Goal: Task Accomplishment & Management: Complete application form

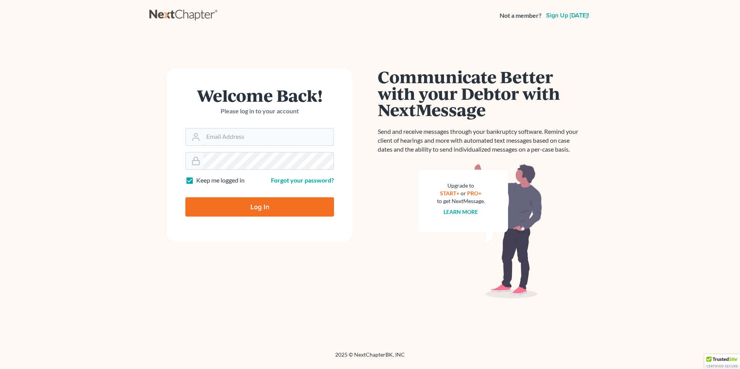
type input "[EMAIL_ADDRESS][DOMAIN_NAME]"
click at [251, 208] on input "Log In" at bounding box center [259, 206] width 149 height 19
type input "Thinking..."
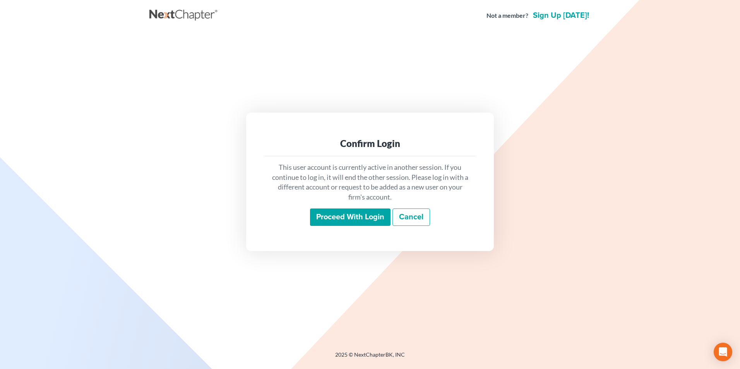
click at [358, 219] on input "Proceed with login" at bounding box center [350, 217] width 80 height 18
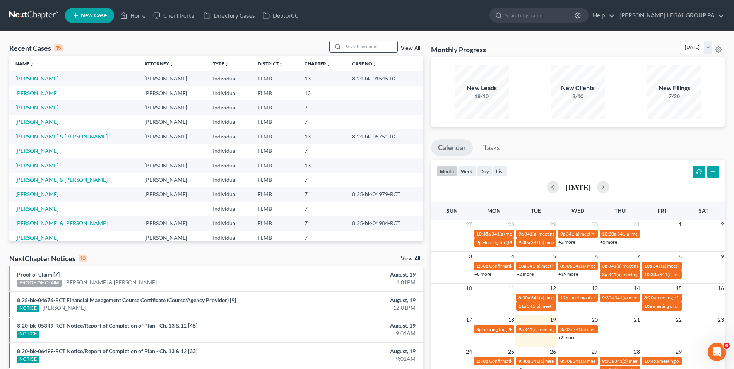
click at [373, 46] on input "search" at bounding box center [370, 46] width 54 height 11
type input "[PERSON_NAME]"
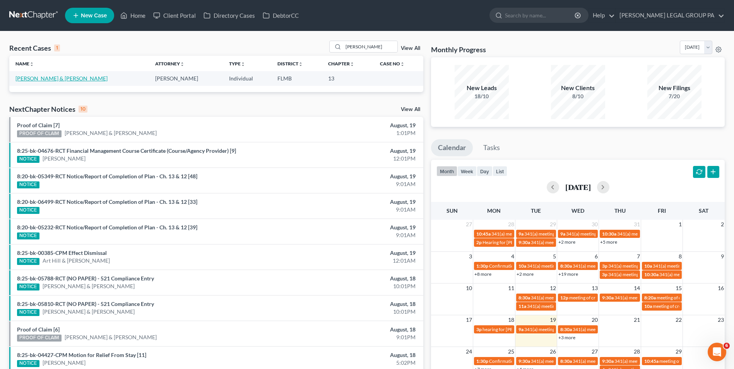
click at [72, 78] on link "[PERSON_NAME] & [PERSON_NAME]" at bounding box center [61, 78] width 92 height 7
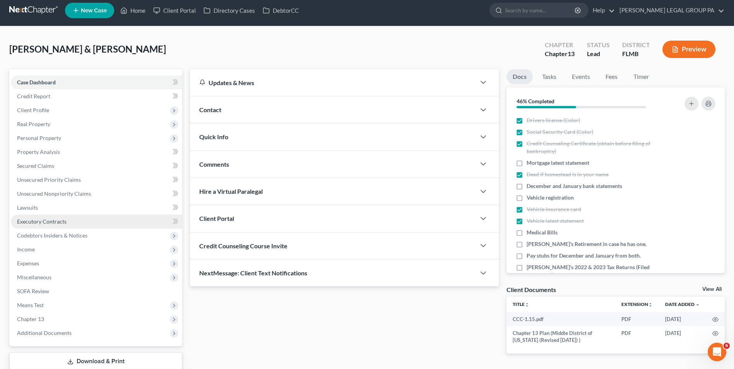
scroll to position [56, 0]
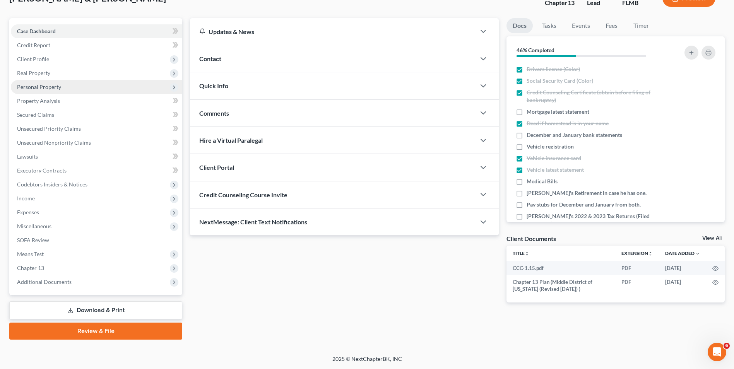
click at [48, 89] on span "Personal Property" at bounding box center [39, 87] width 44 height 7
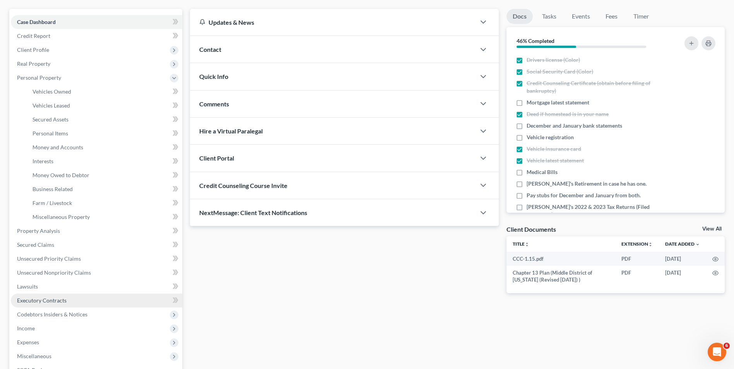
scroll to position [95, 0]
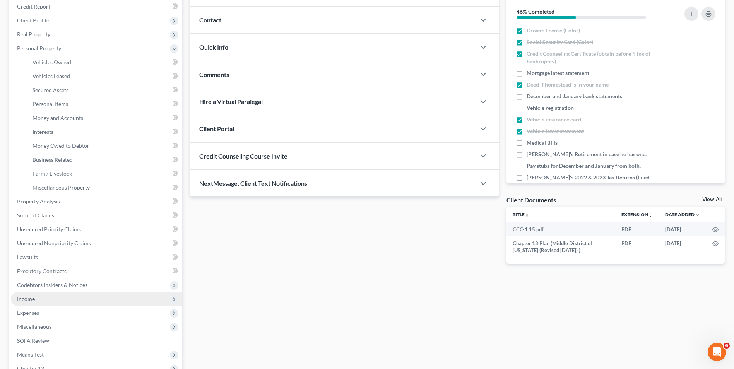
click at [46, 301] on span "Income" at bounding box center [96, 299] width 171 height 14
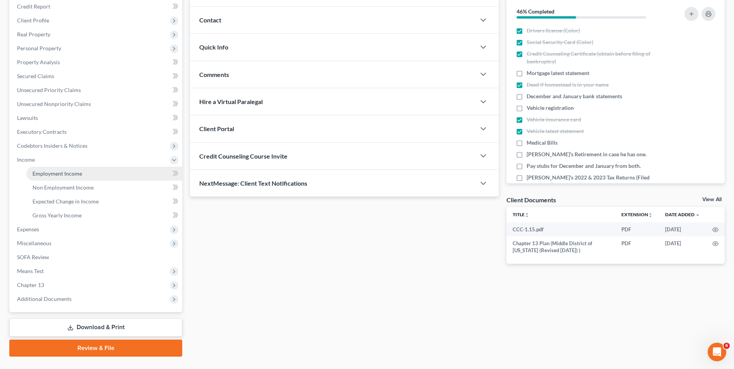
click at [67, 174] on span "Employment Income" at bounding box center [57, 173] width 50 height 7
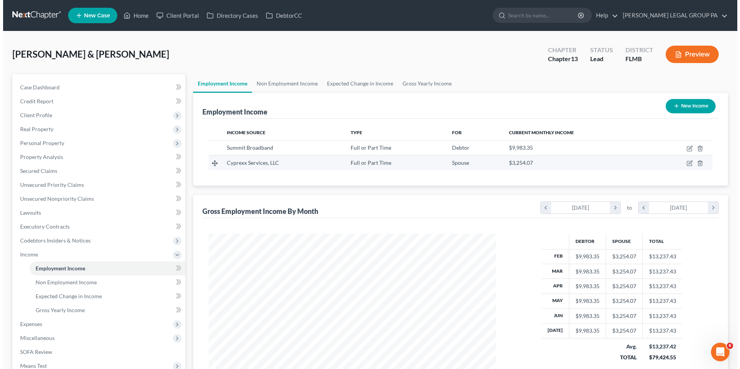
scroll to position [144, 302]
click at [685, 165] on icon "button" at bounding box center [686, 163] width 6 height 6
select select "0"
select select "9"
select select "2"
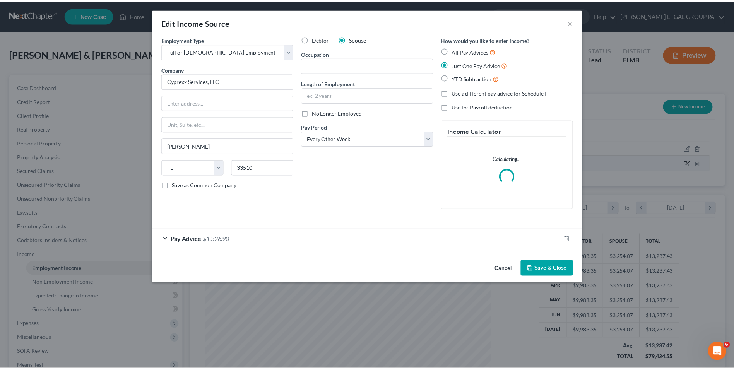
scroll to position [145, 306]
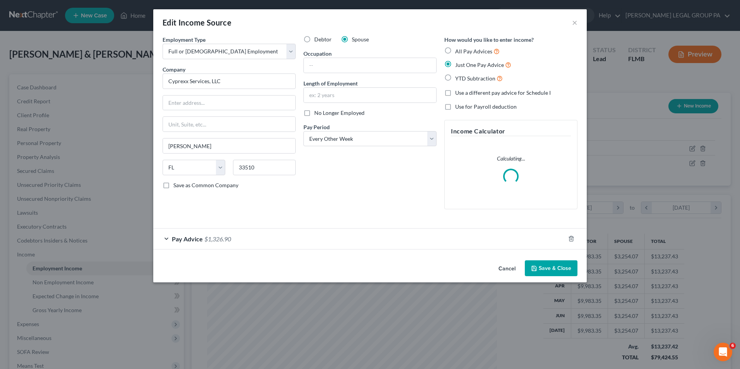
click at [320, 113] on span "No Longer Employed" at bounding box center [339, 112] width 50 height 7
click at [320, 113] on input "No Longer Employed" at bounding box center [319, 111] width 5 height 5
checkbox input "true"
click at [536, 269] on icon "button" at bounding box center [533, 268] width 5 height 5
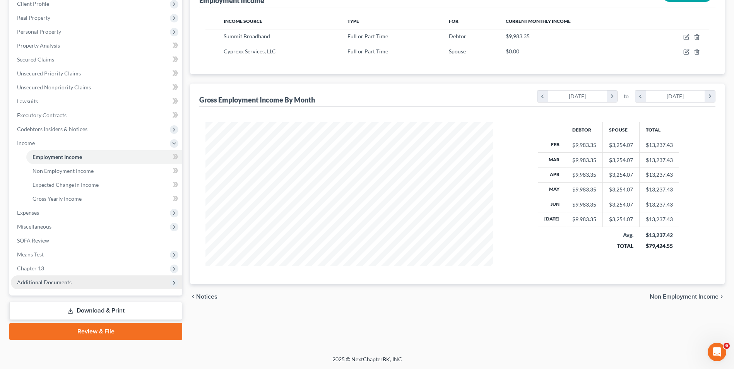
scroll to position [112, 0]
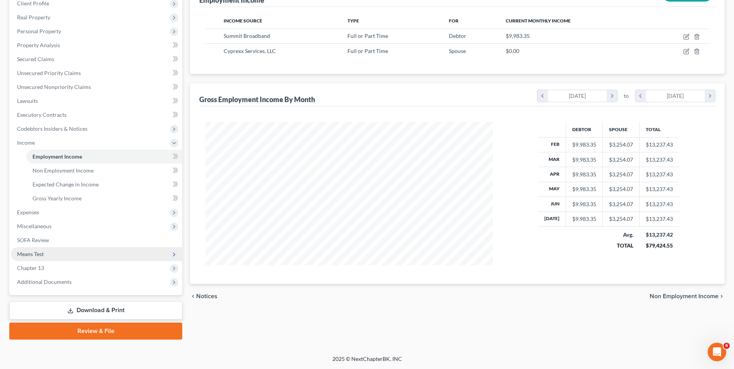
click at [33, 253] on span "Means Test" at bounding box center [30, 254] width 27 height 7
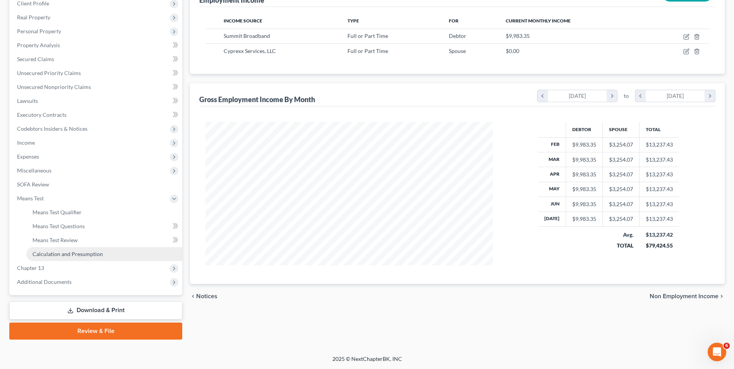
click at [58, 255] on span "Calculation and Presumption" at bounding box center [67, 254] width 70 height 7
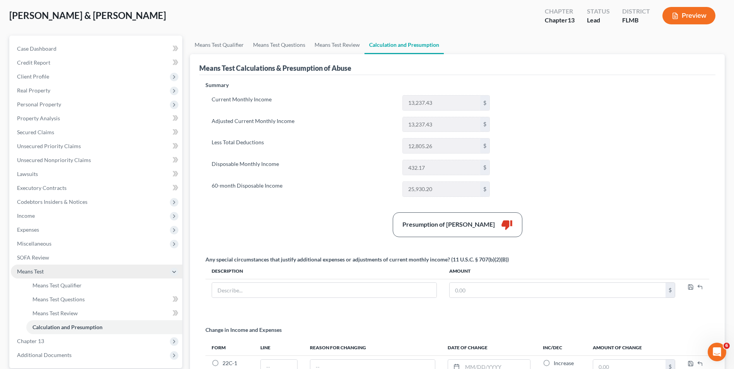
scroll to position [77, 0]
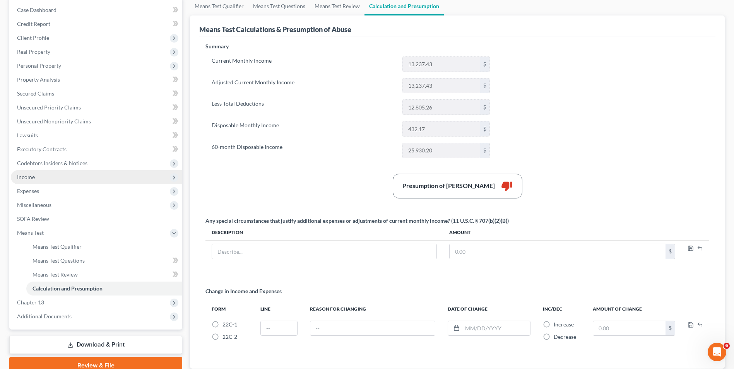
click at [48, 182] on span "Income" at bounding box center [96, 177] width 171 height 14
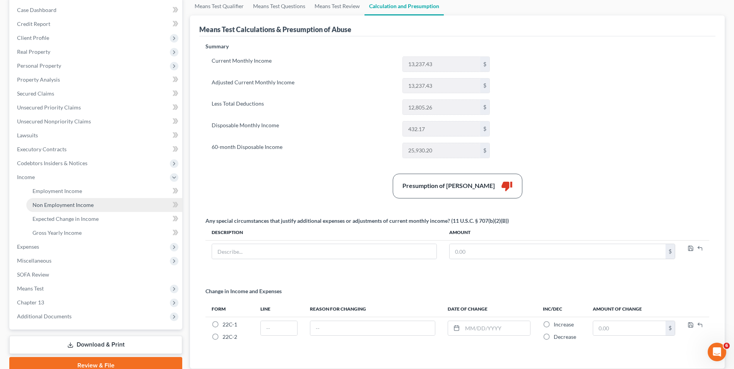
click at [56, 200] on link "Non Employment Income" at bounding box center [104, 205] width 156 height 14
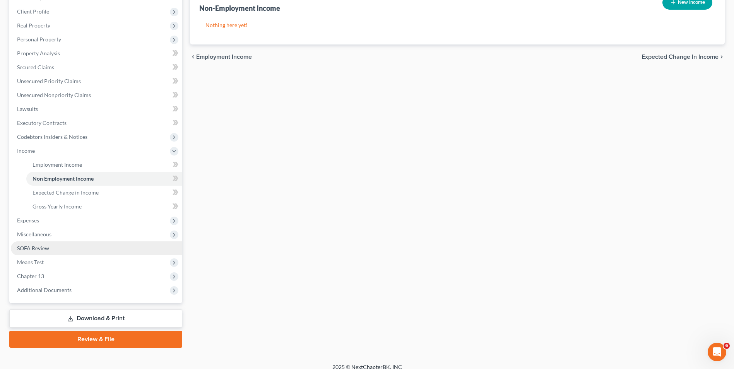
scroll to position [112, 0]
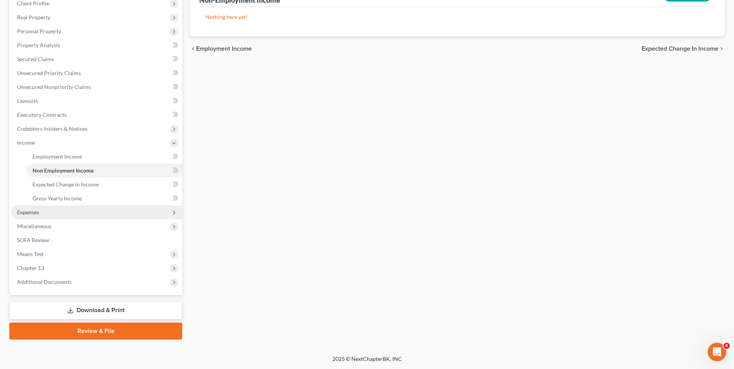
click at [53, 213] on span "Expenses" at bounding box center [96, 212] width 171 height 14
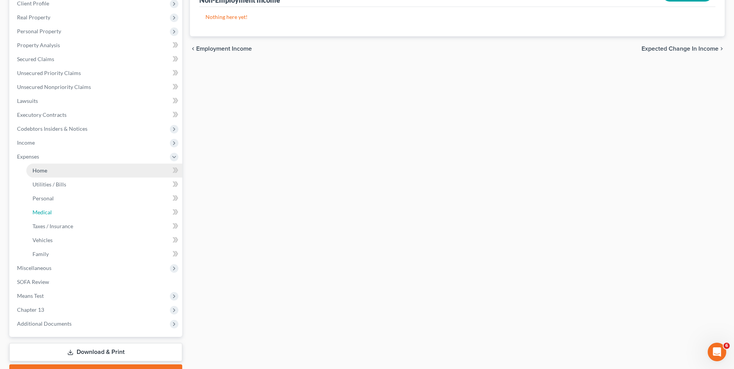
click at [56, 219] on link "Medical" at bounding box center [104, 212] width 156 height 14
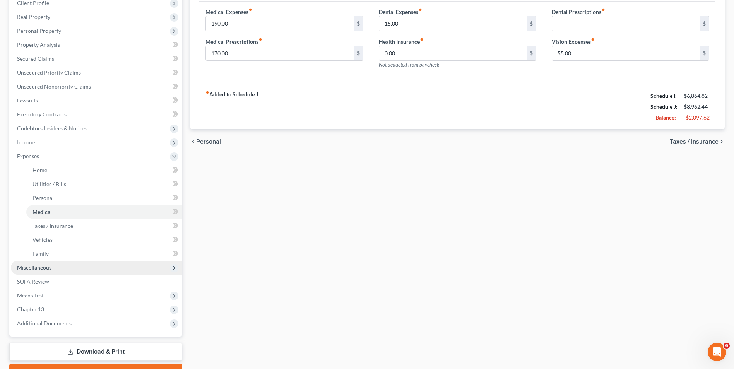
scroll to position [116, 0]
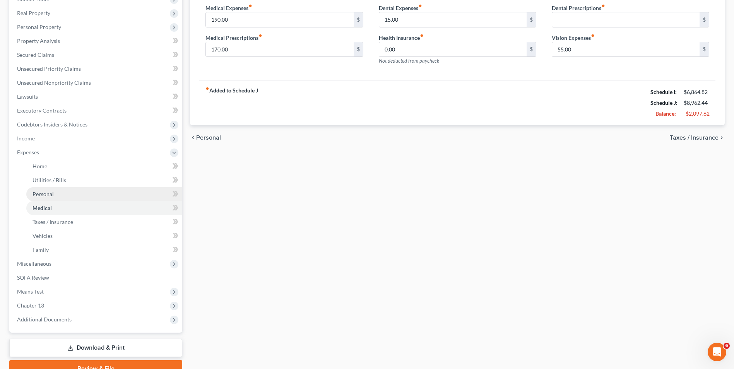
click at [78, 190] on link "Personal" at bounding box center [104, 194] width 156 height 14
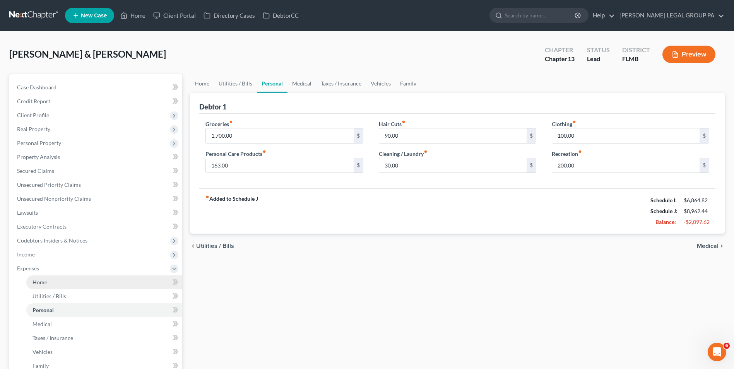
click at [72, 284] on link "Home" at bounding box center [104, 282] width 156 height 14
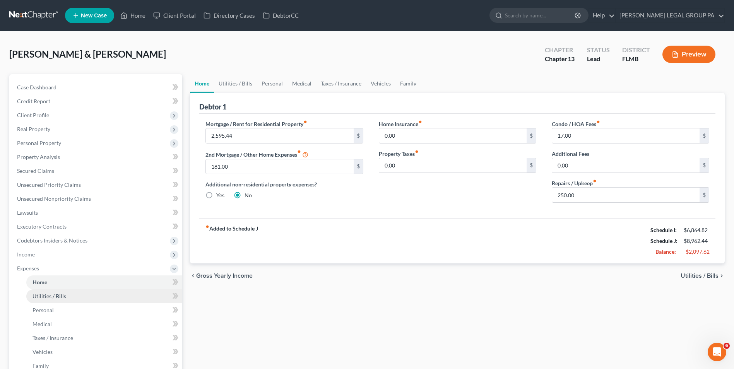
click at [73, 292] on link "Utilities / Bills" at bounding box center [104, 296] width 156 height 14
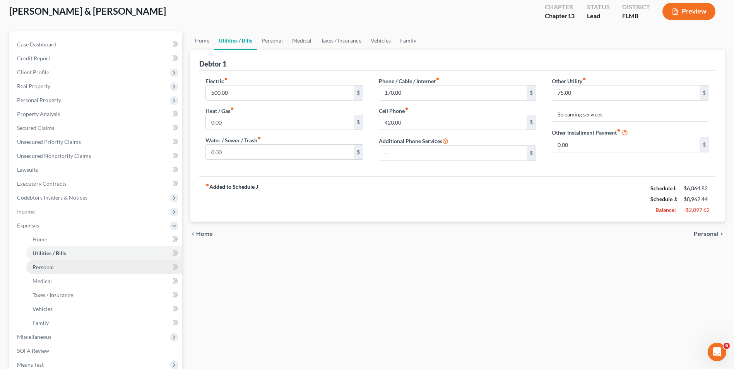
scroll to position [116, 0]
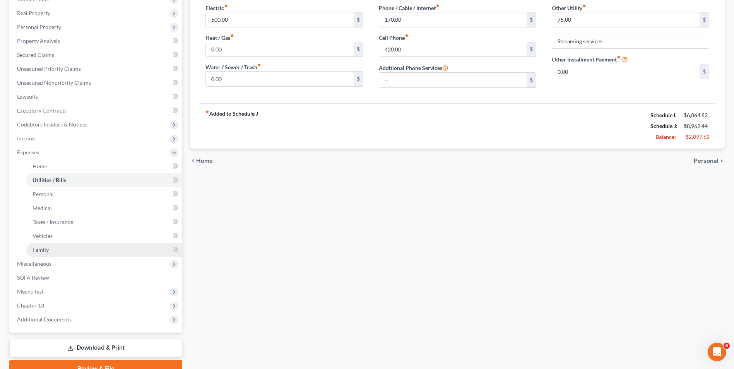
click at [68, 251] on link "Family" at bounding box center [104, 250] width 156 height 14
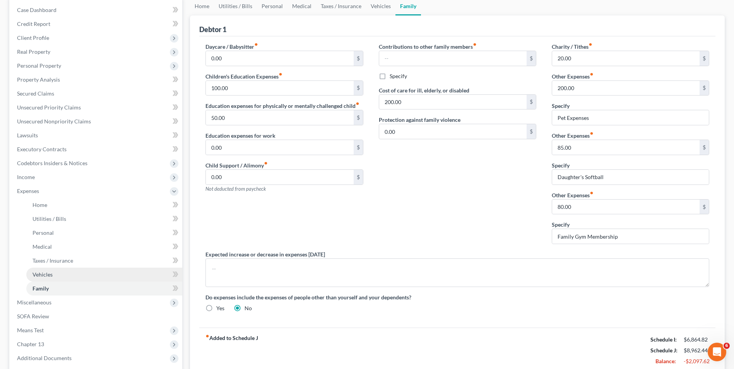
click at [64, 275] on link "Vehicles" at bounding box center [104, 275] width 156 height 14
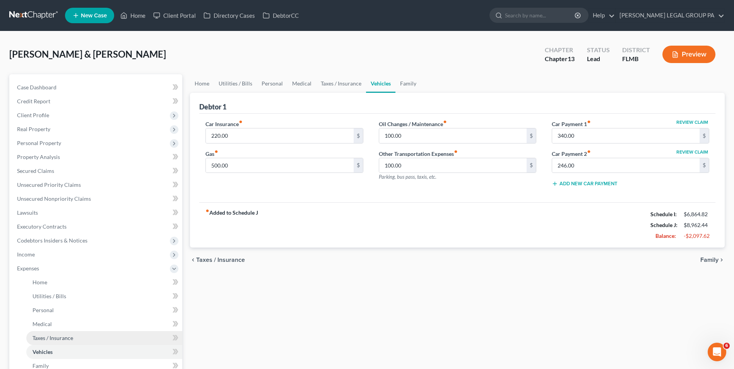
click at [66, 337] on span "Taxes / Insurance" at bounding box center [52, 338] width 41 height 7
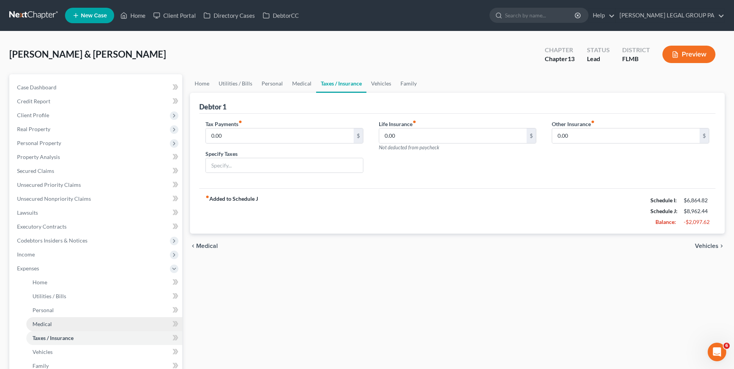
click at [68, 323] on link "Medical" at bounding box center [104, 324] width 156 height 14
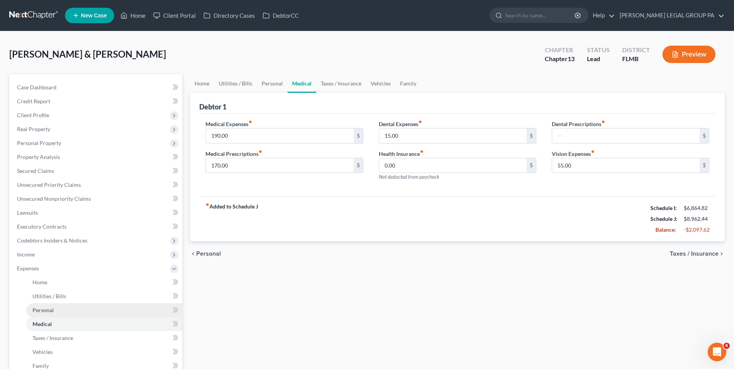
click at [67, 313] on link "Personal" at bounding box center [104, 310] width 156 height 14
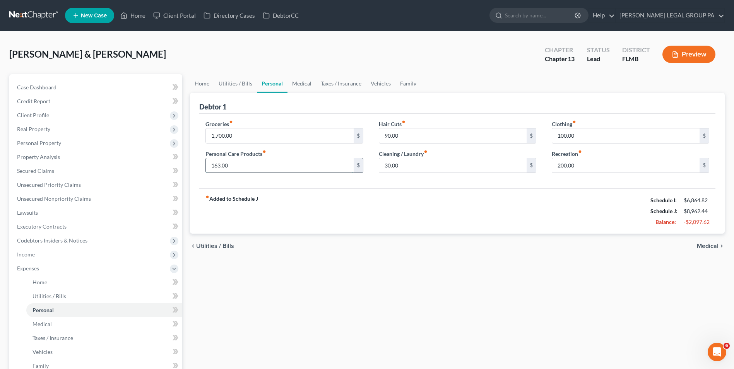
click at [233, 167] on input "163.00" at bounding box center [279, 165] width 147 height 15
type input "60.00"
click at [426, 208] on div "fiber_manual_record Added to Schedule J Schedule I: $6,864.82 Schedule J: $8,85…" at bounding box center [457, 210] width 516 height 45
click at [581, 133] on input "100.00" at bounding box center [625, 135] width 147 height 15
type input "50.00"
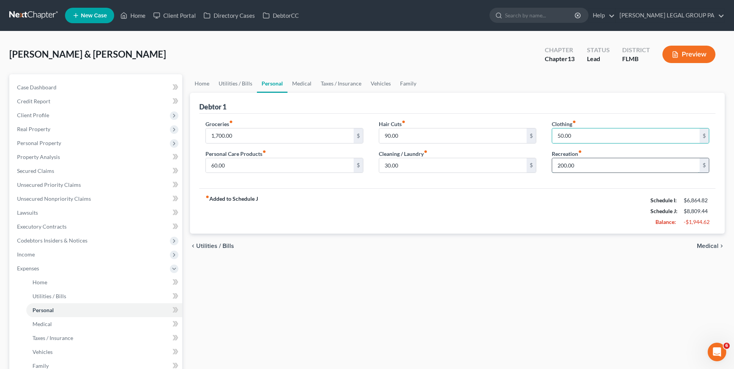
click at [576, 163] on input "200.00" at bounding box center [625, 165] width 147 height 15
type input "175.00"
click at [567, 195] on div "fiber_manual_record Added to Schedule J Schedule I: $6,864.82 Schedule J: $8,78…" at bounding box center [457, 210] width 516 height 45
click at [111, 295] on link "Utilities / Bills" at bounding box center [104, 296] width 156 height 14
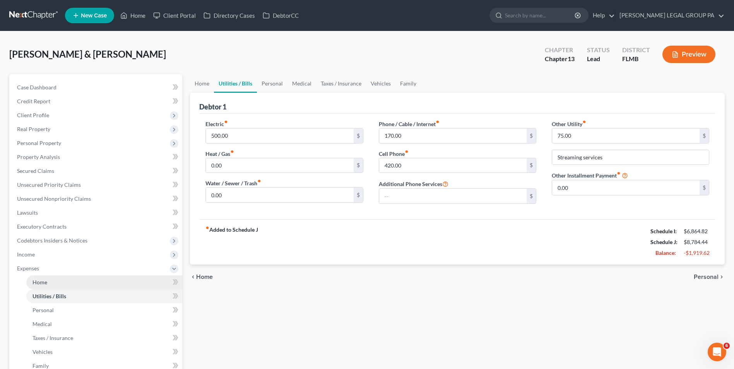
click at [92, 284] on link "Home" at bounding box center [104, 282] width 156 height 14
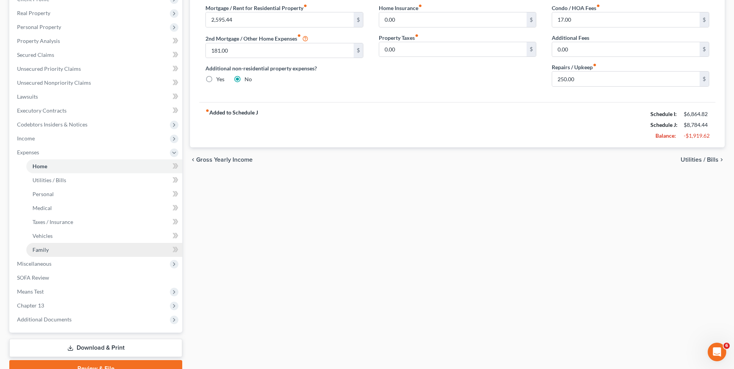
click at [88, 247] on link "Family" at bounding box center [104, 250] width 156 height 14
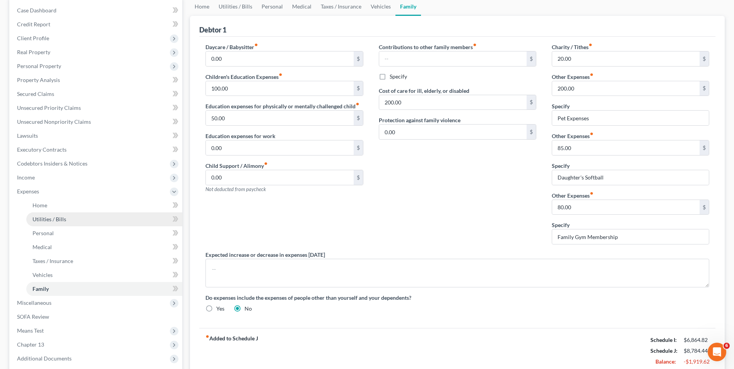
scroll to position [77, 0]
